Goal: Browse casually

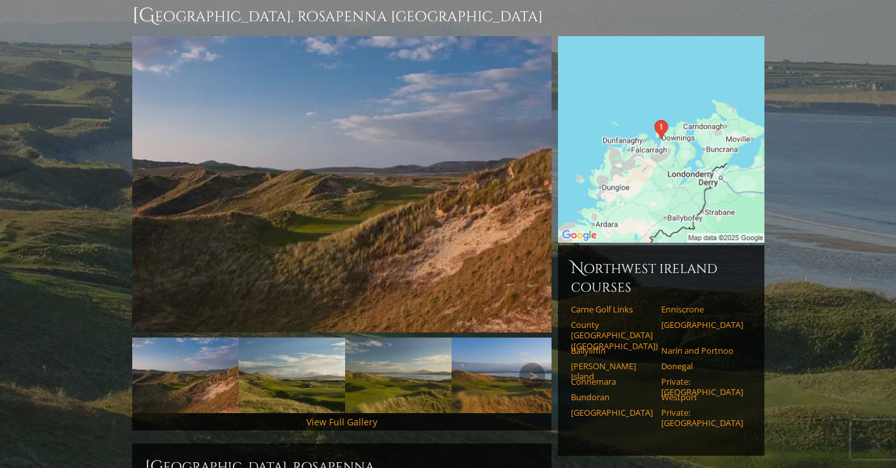
scroll to position [126, 0]
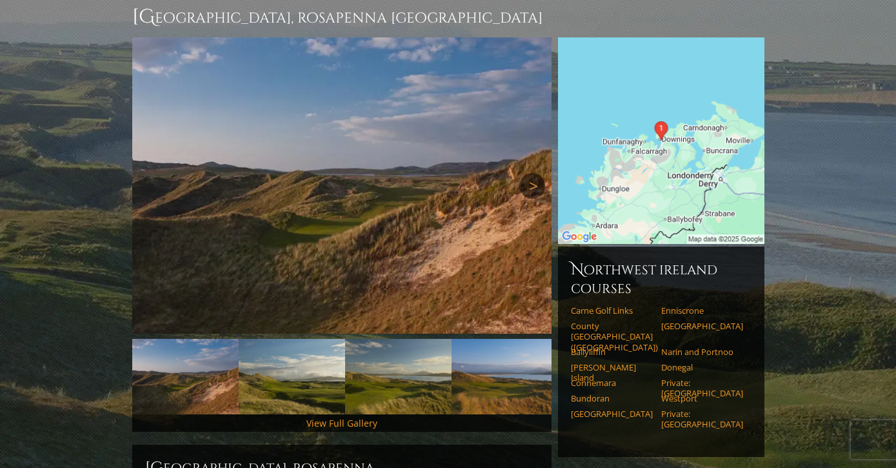
click at [533, 173] on link "Next" at bounding box center [532, 186] width 26 height 26
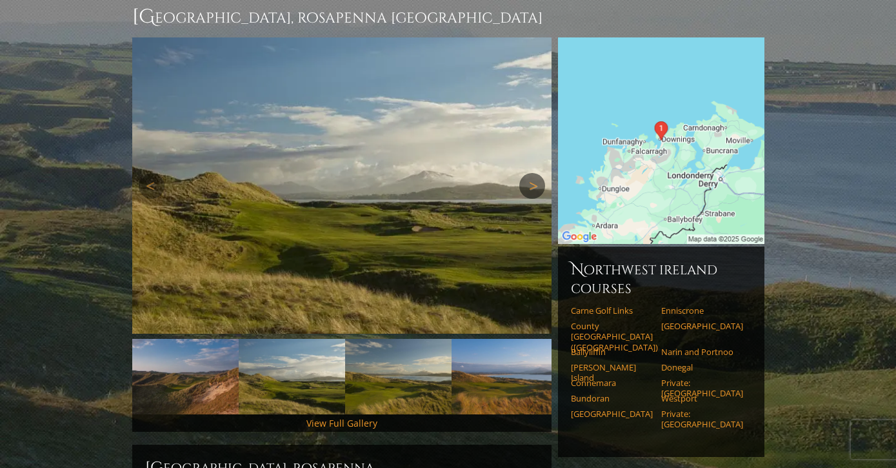
click at [533, 173] on link "Next" at bounding box center [532, 186] width 26 height 26
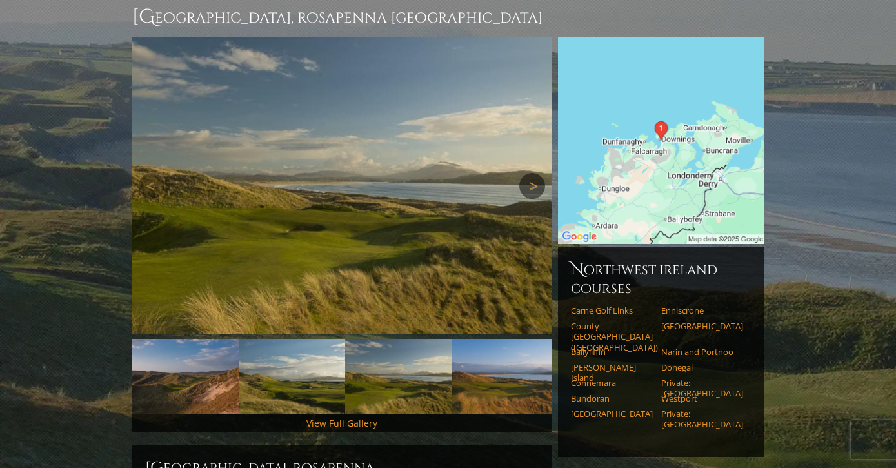
click at [533, 173] on link "Next" at bounding box center [532, 186] width 26 height 26
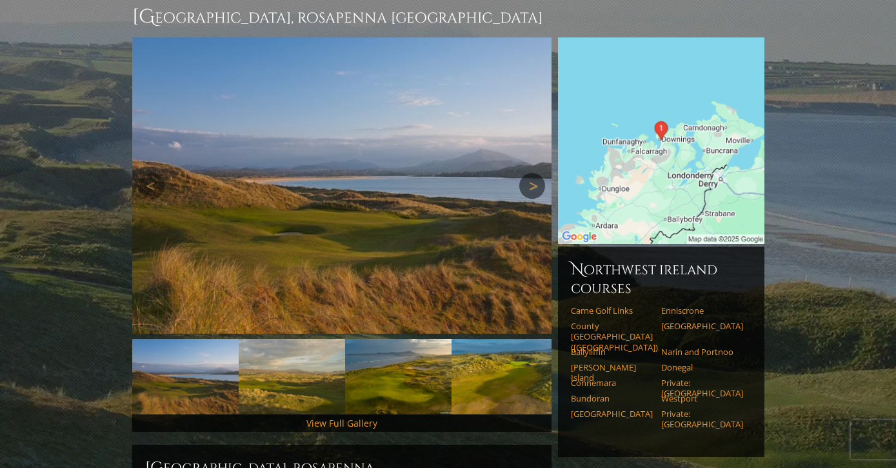
click at [533, 173] on link "Next" at bounding box center [532, 186] width 26 height 26
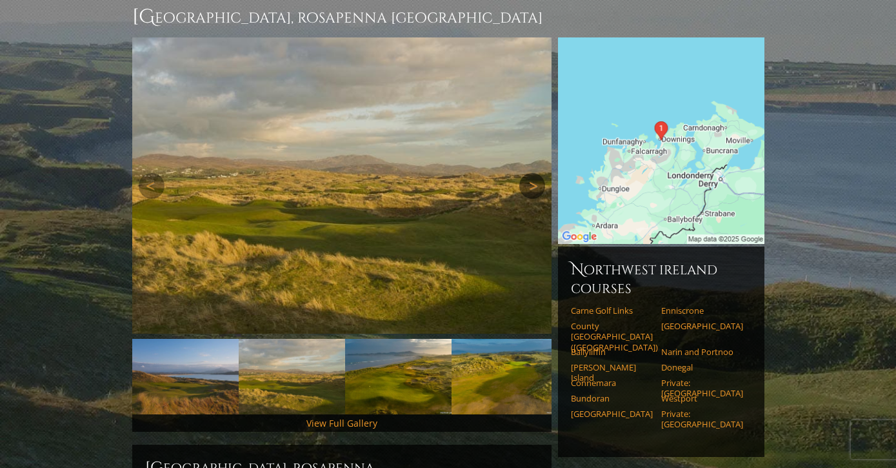
click at [533, 173] on link "Next" at bounding box center [532, 186] width 26 height 26
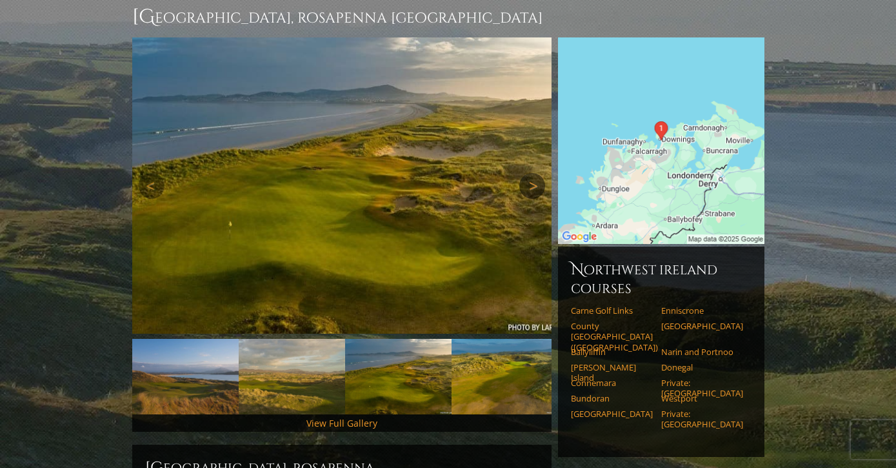
click at [533, 173] on link "Next" at bounding box center [532, 186] width 26 height 26
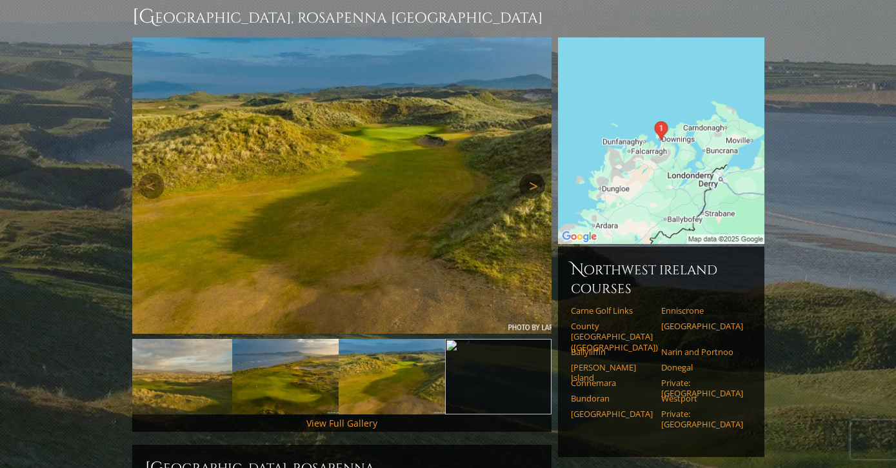
click at [533, 173] on link "Next" at bounding box center [532, 186] width 26 height 26
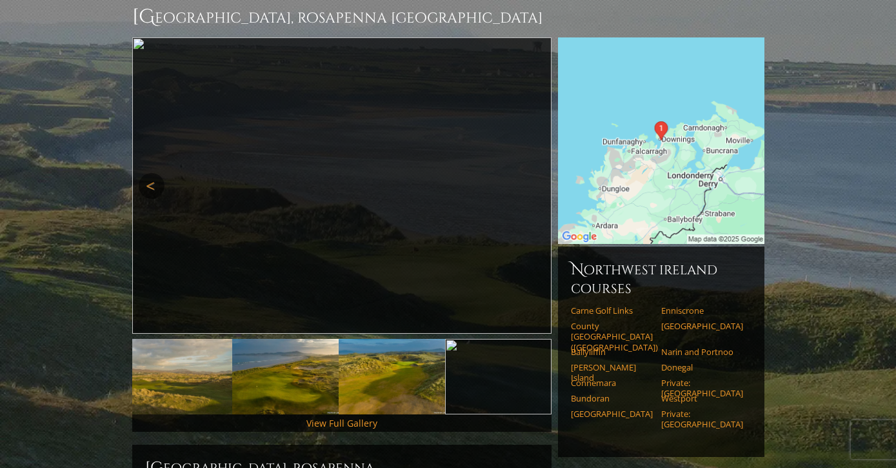
click at [148, 173] on link "Previous" at bounding box center [152, 186] width 26 height 26
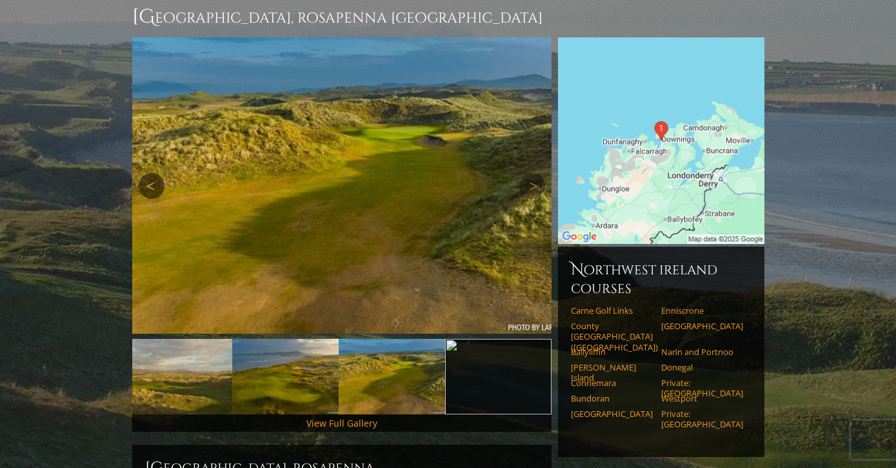
click at [148, 173] on link "Previous" at bounding box center [152, 186] width 26 height 26
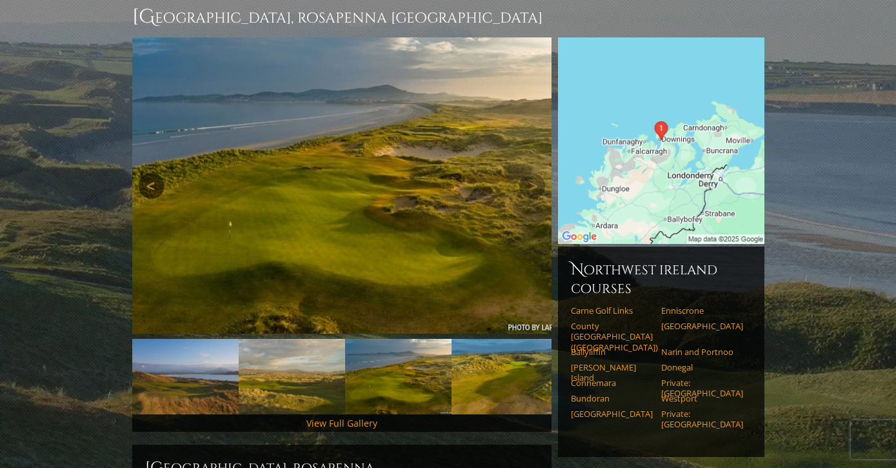
click at [148, 173] on link "Previous" at bounding box center [152, 186] width 26 height 26
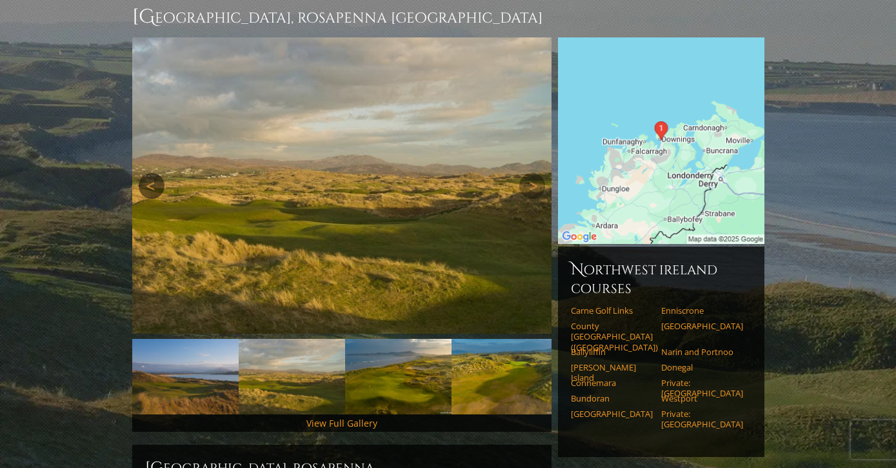
click at [148, 173] on link "Previous" at bounding box center [152, 186] width 26 height 26
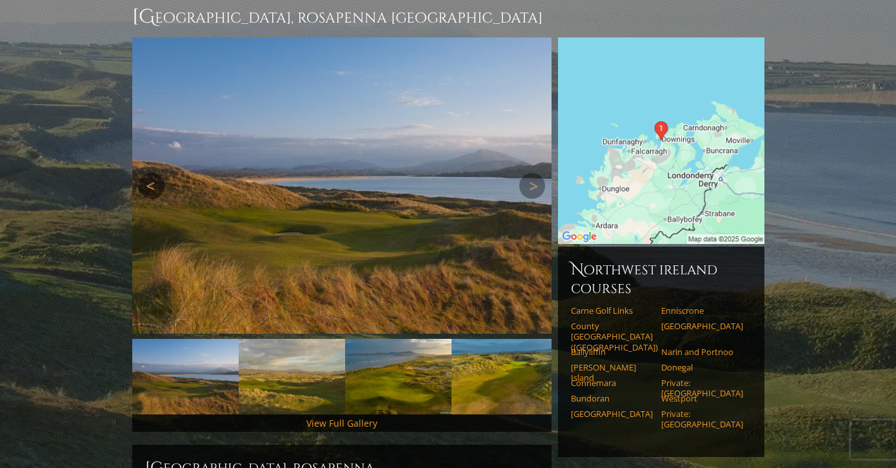
click at [148, 173] on link "Previous" at bounding box center [152, 186] width 26 height 26
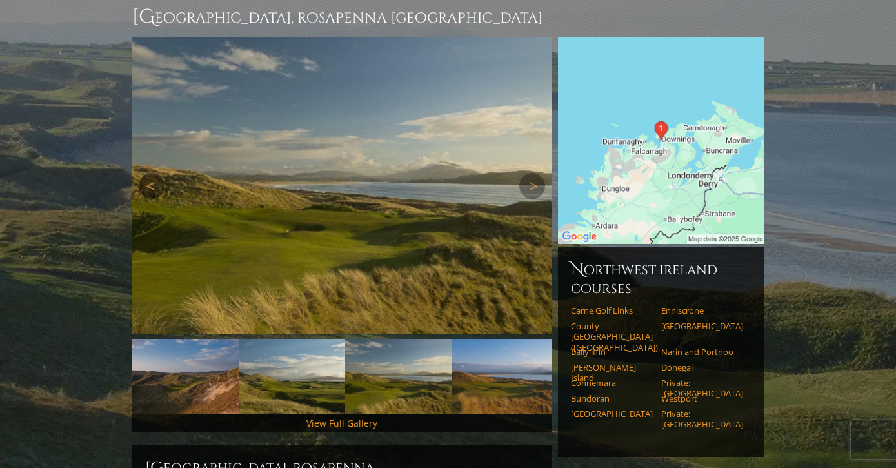
click at [148, 173] on link "Previous" at bounding box center [152, 186] width 26 height 26
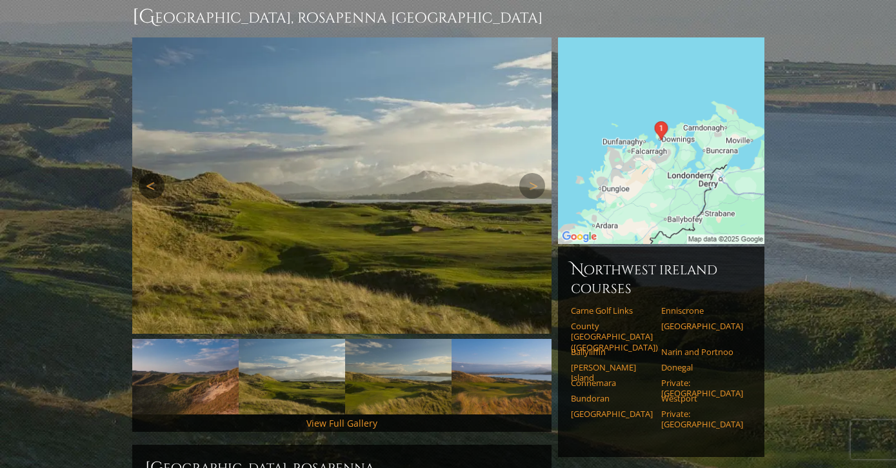
click at [148, 173] on link "Previous" at bounding box center [152, 186] width 26 height 26
